Goal: Task Accomplishment & Management: Use online tool/utility

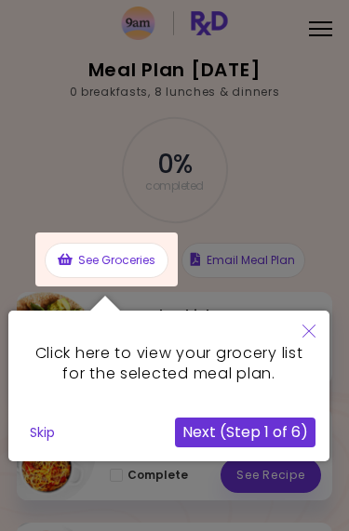
click at [125, 261] on div at bounding box center [106, 259] width 142 height 54
click at [119, 278] on div at bounding box center [106, 259] width 142 height 54
click at [254, 420] on button "Next (Step 1 of 6)" at bounding box center [245, 432] width 140 height 30
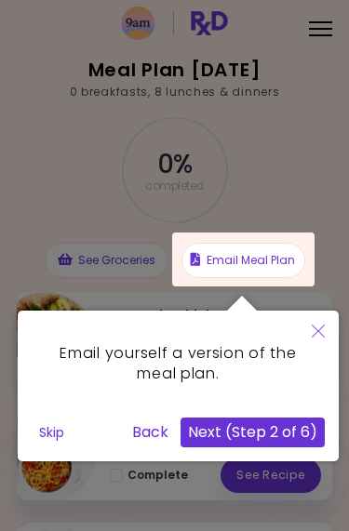
click at [285, 435] on button "Next (Step 2 of 6)" at bounding box center [252, 432] width 144 height 30
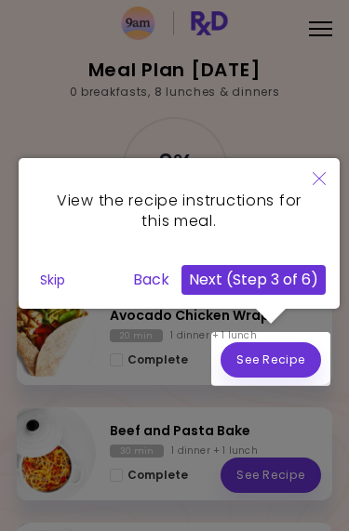
click at [314, 176] on icon "Close" at bounding box center [318, 178] width 13 height 13
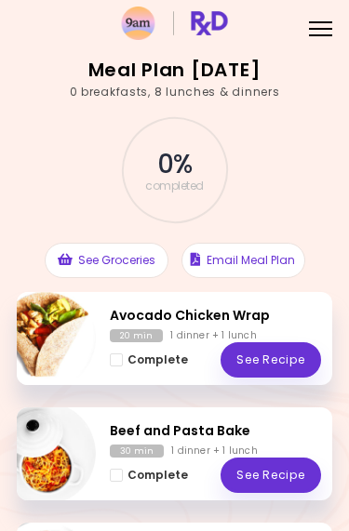
click at [125, 270] on button "See Groceries" at bounding box center [107, 260] width 124 height 35
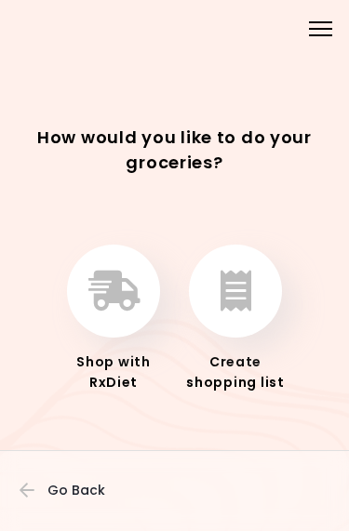
click at [257, 296] on button "button" at bounding box center [235, 290] width 93 height 93
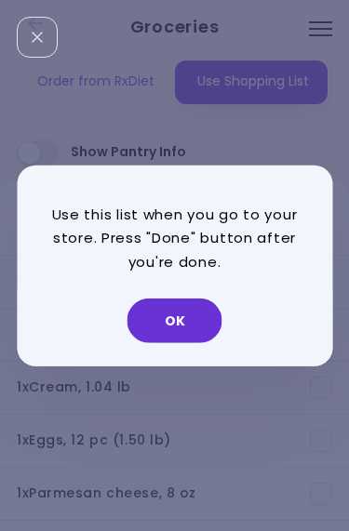
click at [202, 324] on button "OK" at bounding box center [174, 320] width 95 height 45
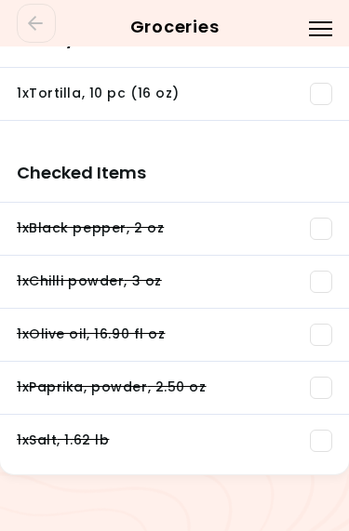
scroll to position [2056, 0]
